Goal: Check status

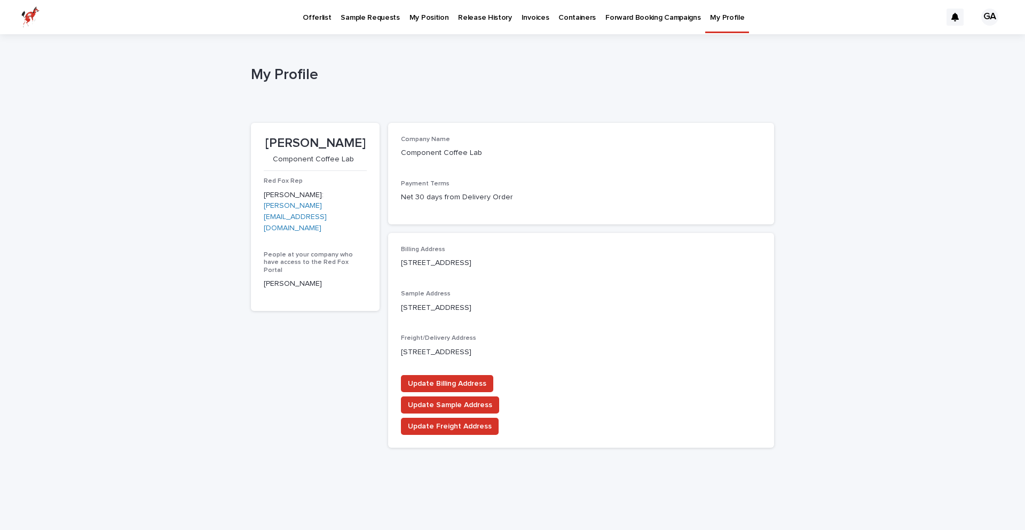
click at [419, 17] on p "My Position" at bounding box center [429, 11] width 40 height 22
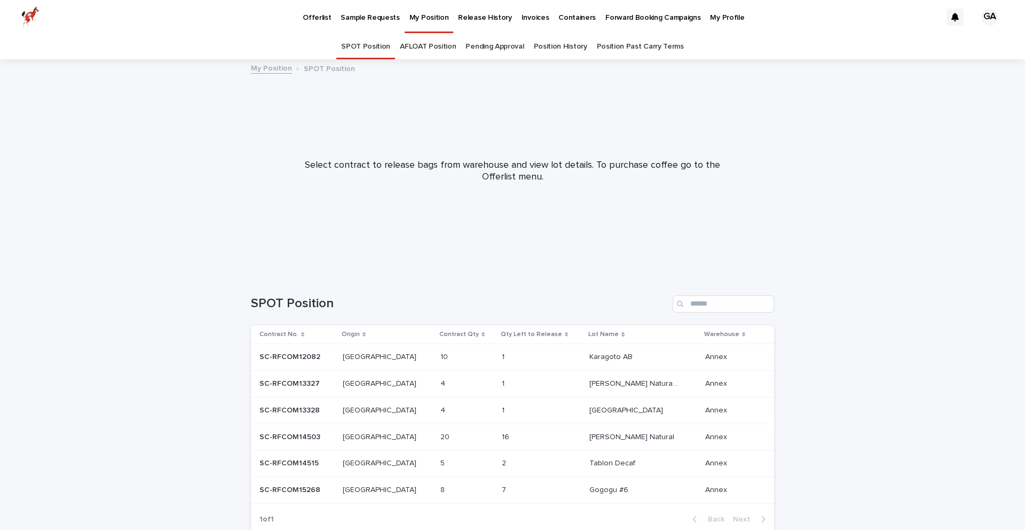
click at [488, 20] on p "Release History" at bounding box center [484, 11] width 53 height 22
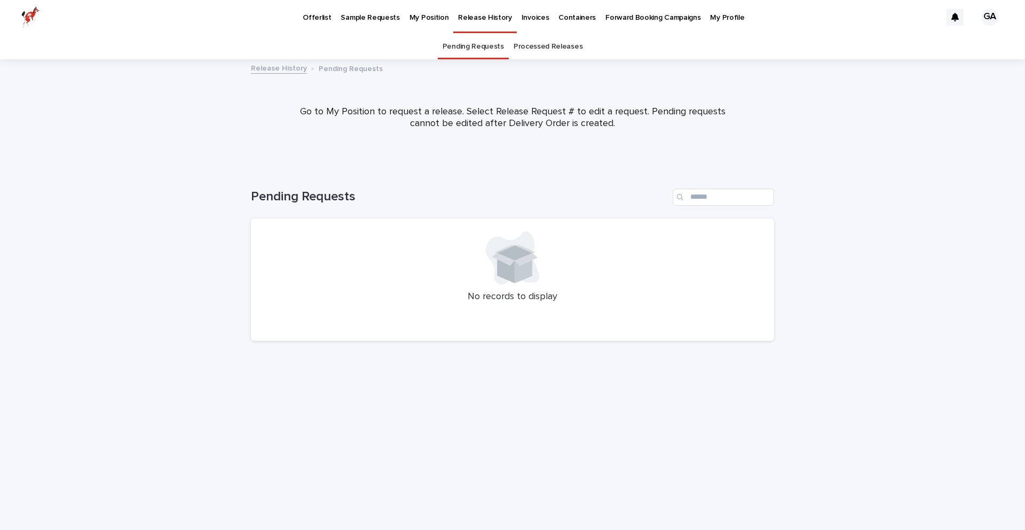
click at [542, 45] on link "Processed Releases" at bounding box center [548, 46] width 69 height 25
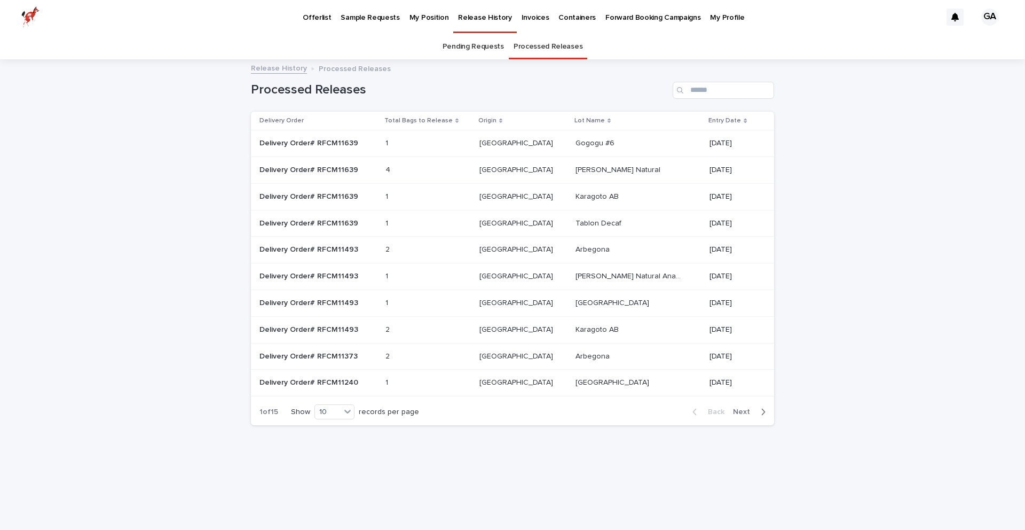
click at [523, 17] on p "Invoices" at bounding box center [536, 11] width 28 height 22
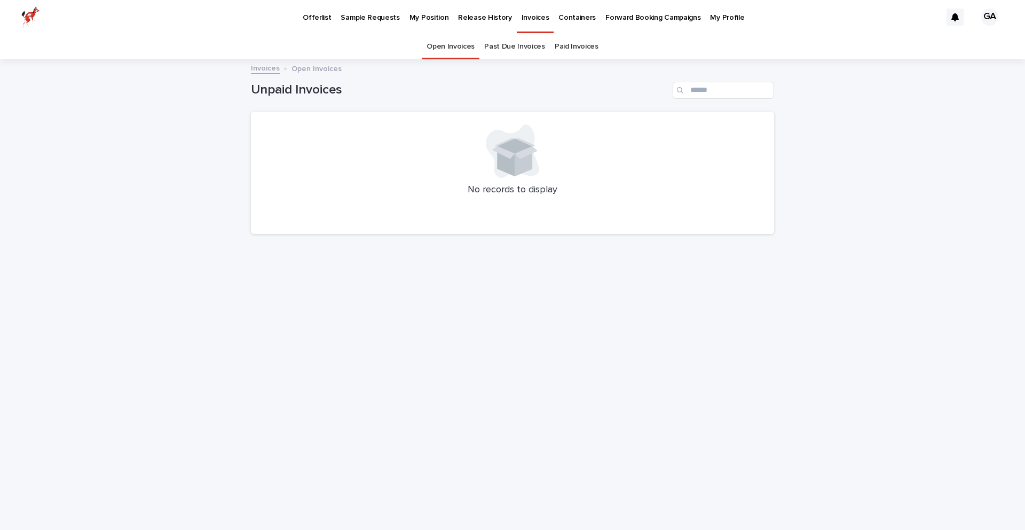
click at [528, 48] on link "Past Due Invoices" at bounding box center [514, 46] width 61 height 25
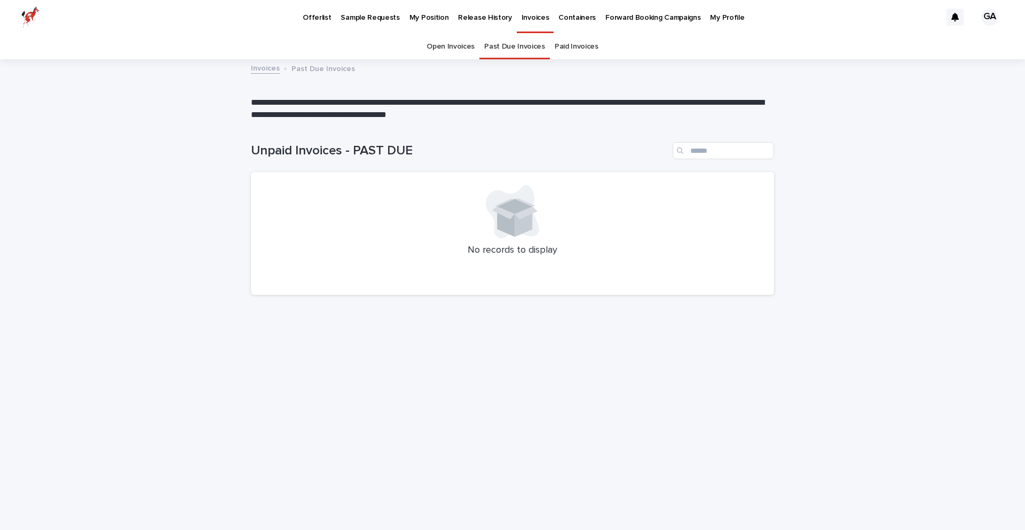
click at [577, 46] on link "Paid Invoices" at bounding box center [577, 46] width 44 height 25
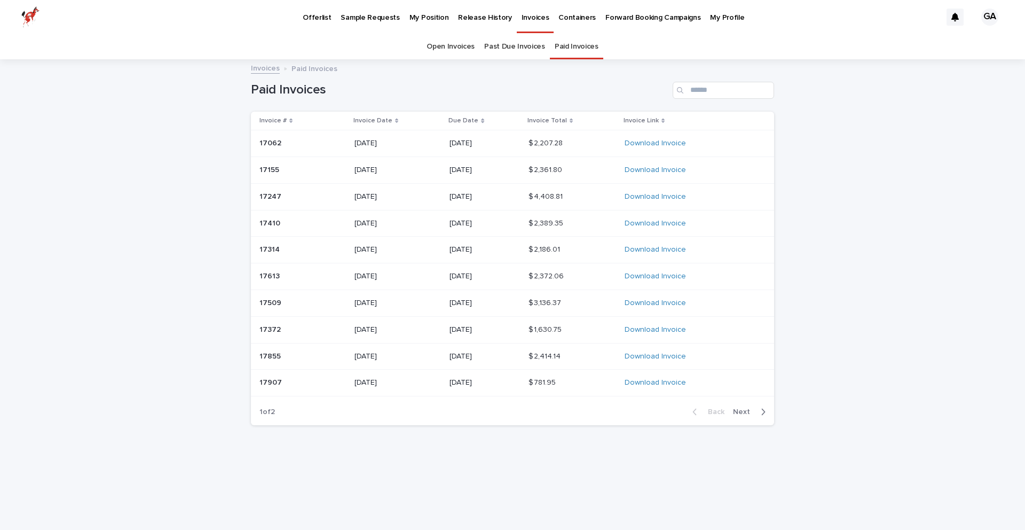
click at [747, 411] on span "Next" at bounding box center [744, 411] width 23 height 7
